Goal: Register for event/course

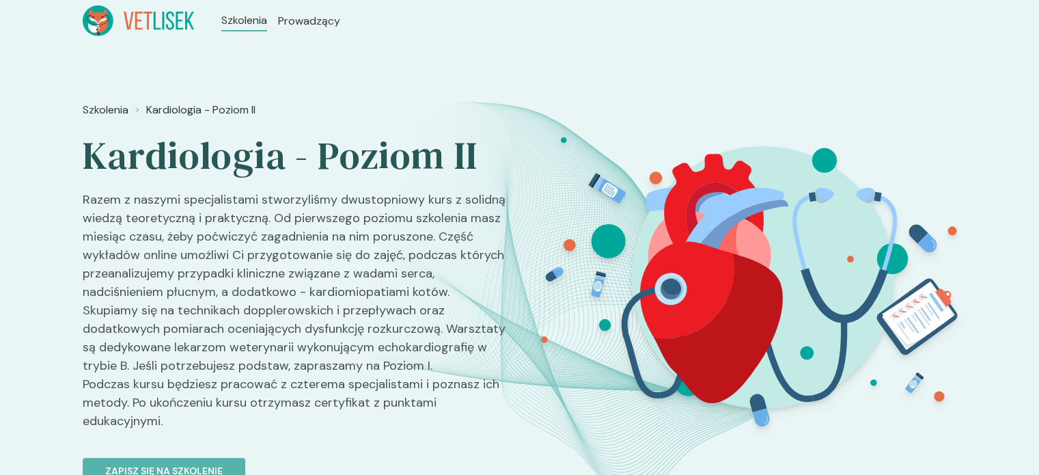
click at [290, 40] on header "Szkolenia Prowadzący" at bounding box center [519, 21] width 1039 height 42
click at [295, 29] on ul "Szkolenia Prowadzący" at bounding box center [281, 20] width 174 height 31
click at [301, 20] on span "Prowadzący" at bounding box center [311, 21] width 66 height 16
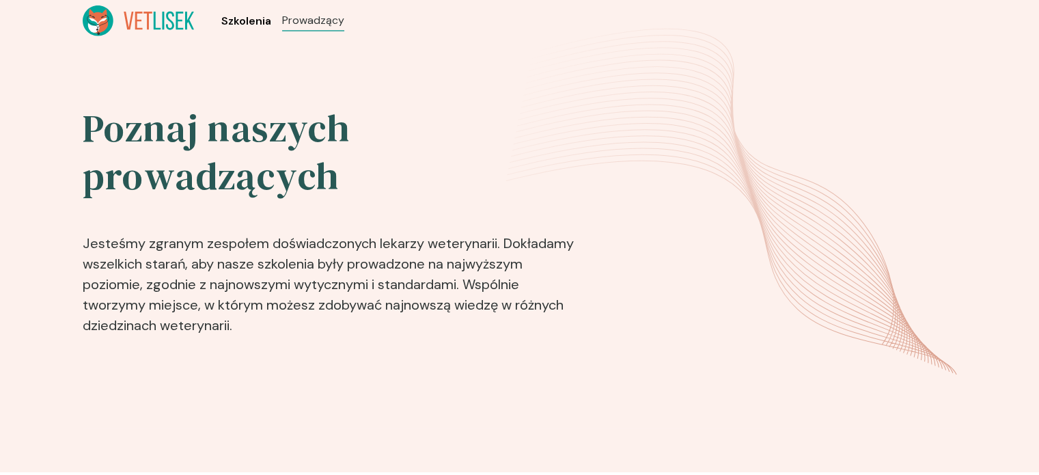
click at [264, 15] on span "Szkolenia" at bounding box center [246, 21] width 50 height 16
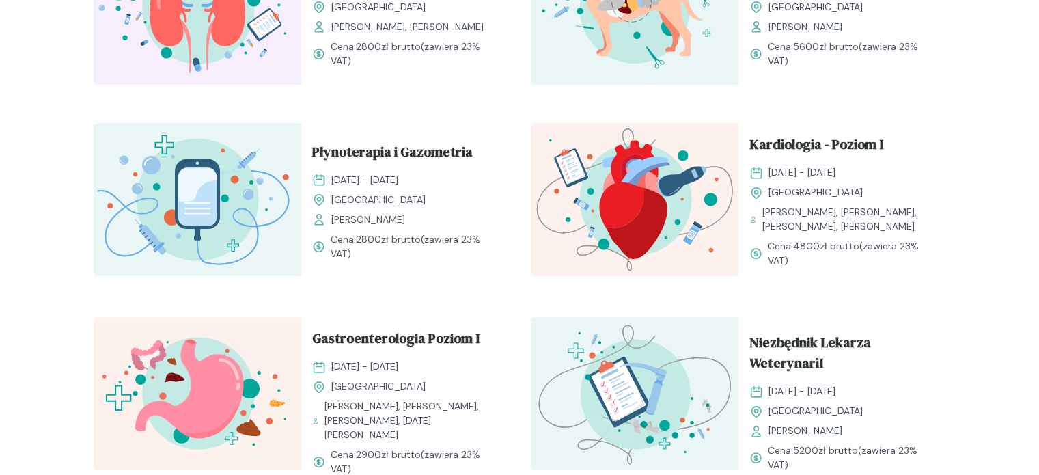
scroll to position [1230, 0]
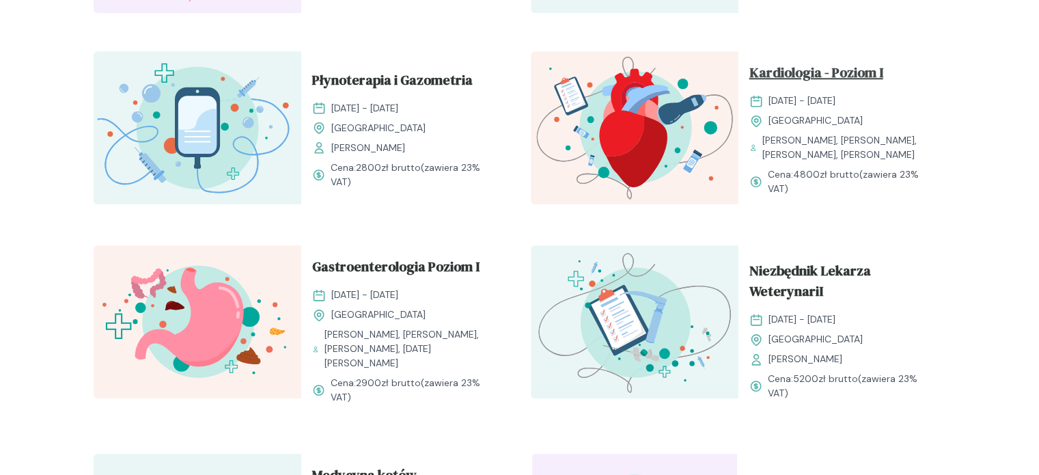
click at [787, 73] on span "Kardiologia - Poziom I" at bounding box center [816, 75] width 134 height 26
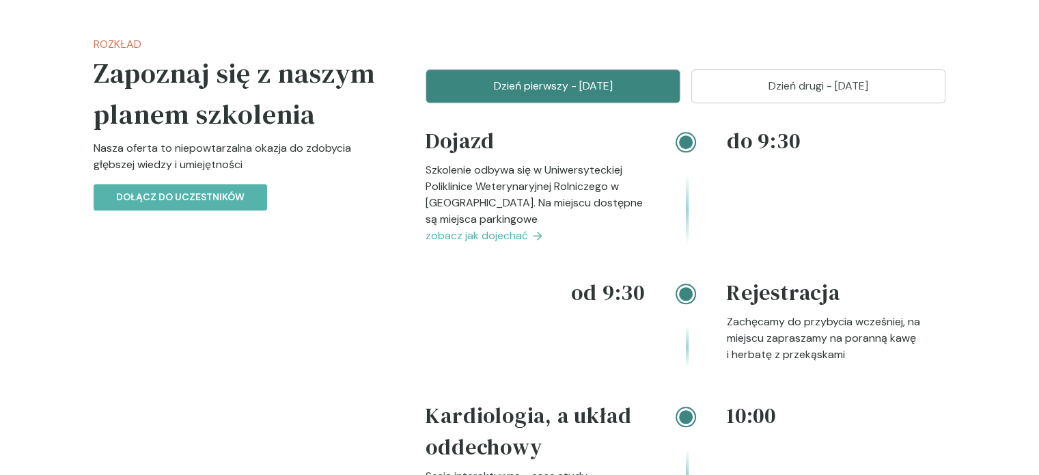
scroll to position [1161, 0]
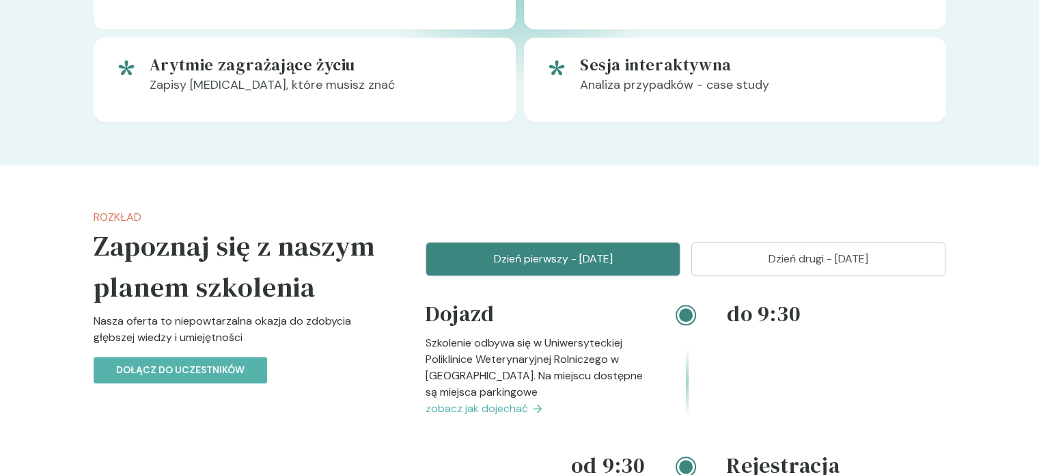
click at [738, 260] on p "Dzień drugi - [DATE]" at bounding box center [818, 259] width 221 height 16
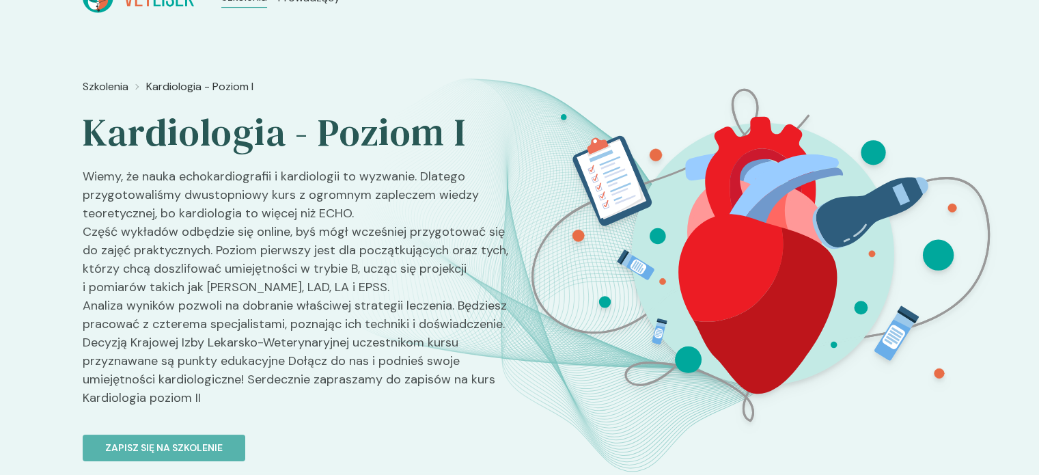
scroll to position [0, 0]
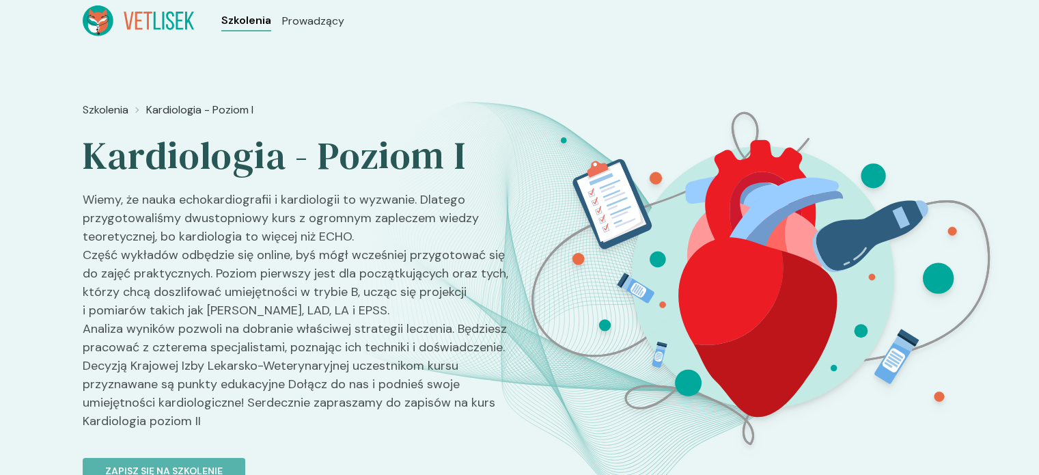
click at [247, 21] on span "Szkolenia" at bounding box center [246, 20] width 50 height 16
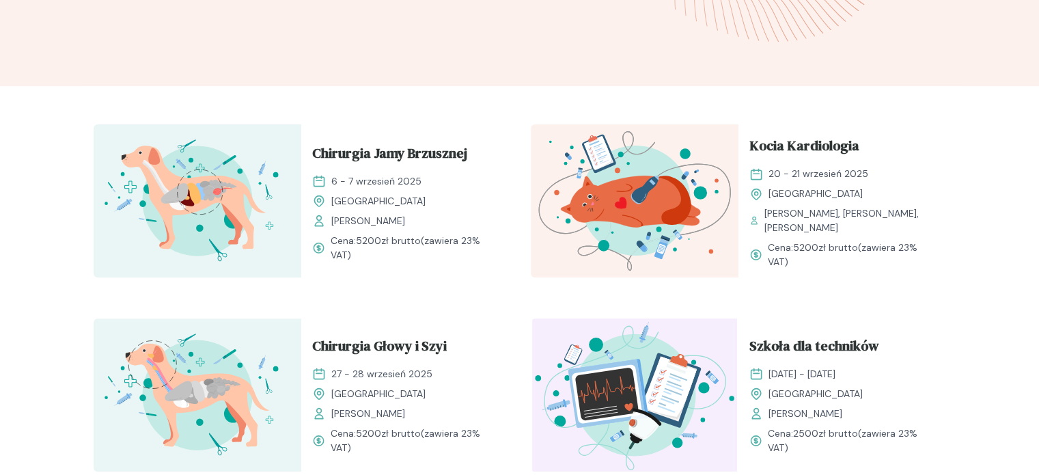
scroll to position [410, 0]
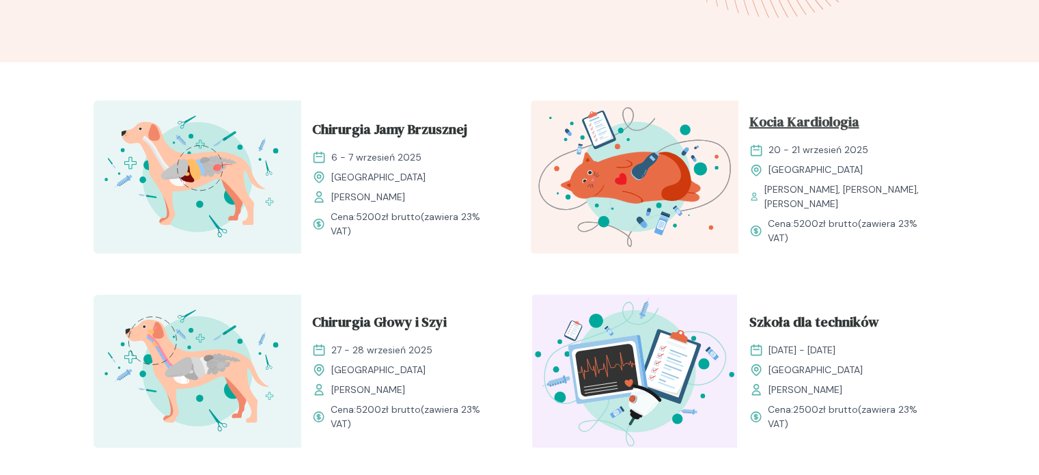
click at [762, 121] on span "Kocia Kardiologia" at bounding box center [804, 124] width 110 height 26
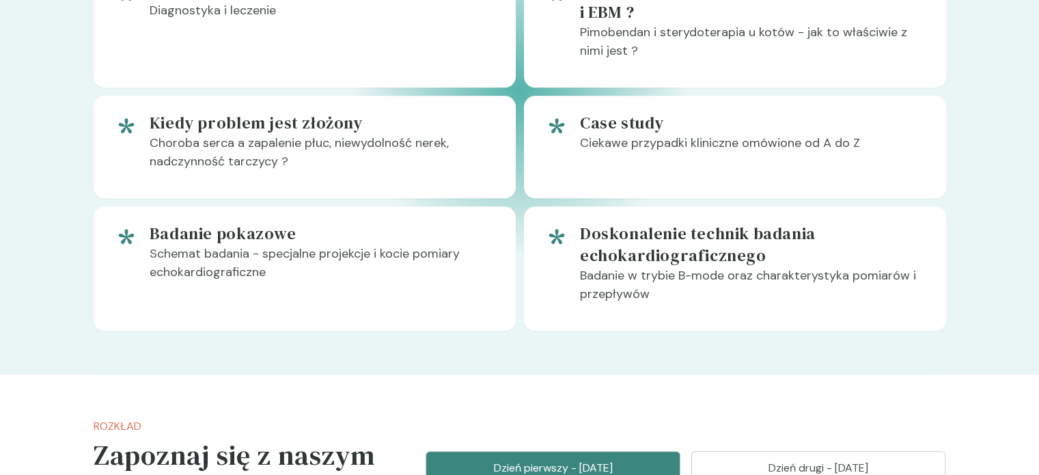
scroll to position [1230, 0]
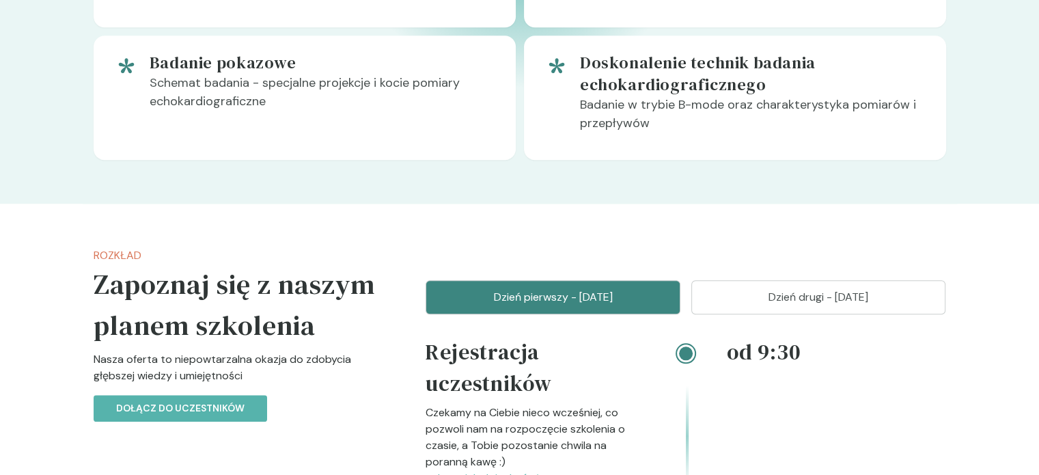
click at [755, 280] on button "Dzień drugi - [DATE]" at bounding box center [818, 297] width 255 height 34
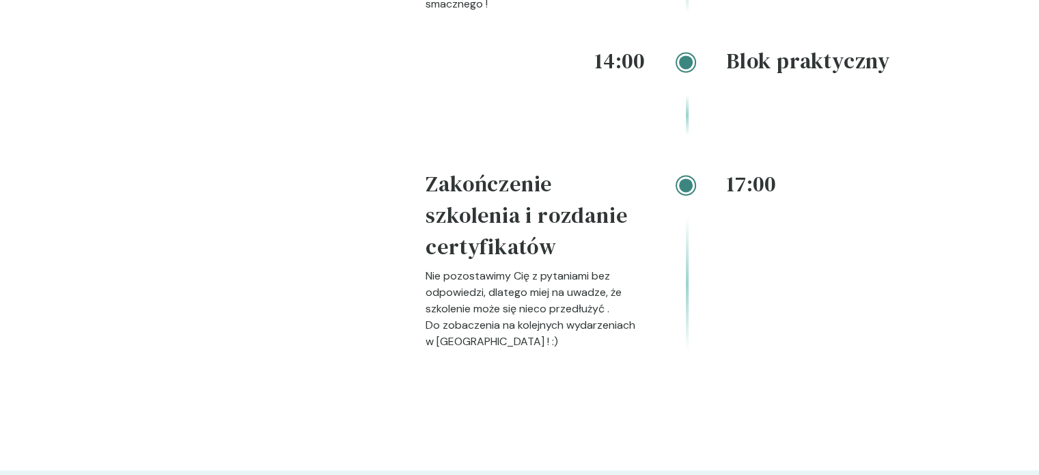
scroll to position [2254, 0]
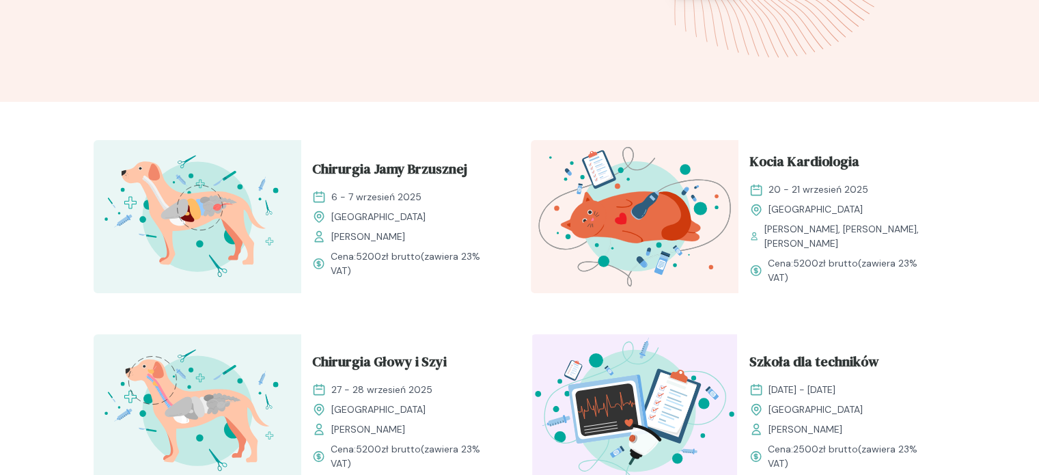
scroll to position [615, 0]
